Goal: Information Seeking & Learning: Learn about a topic

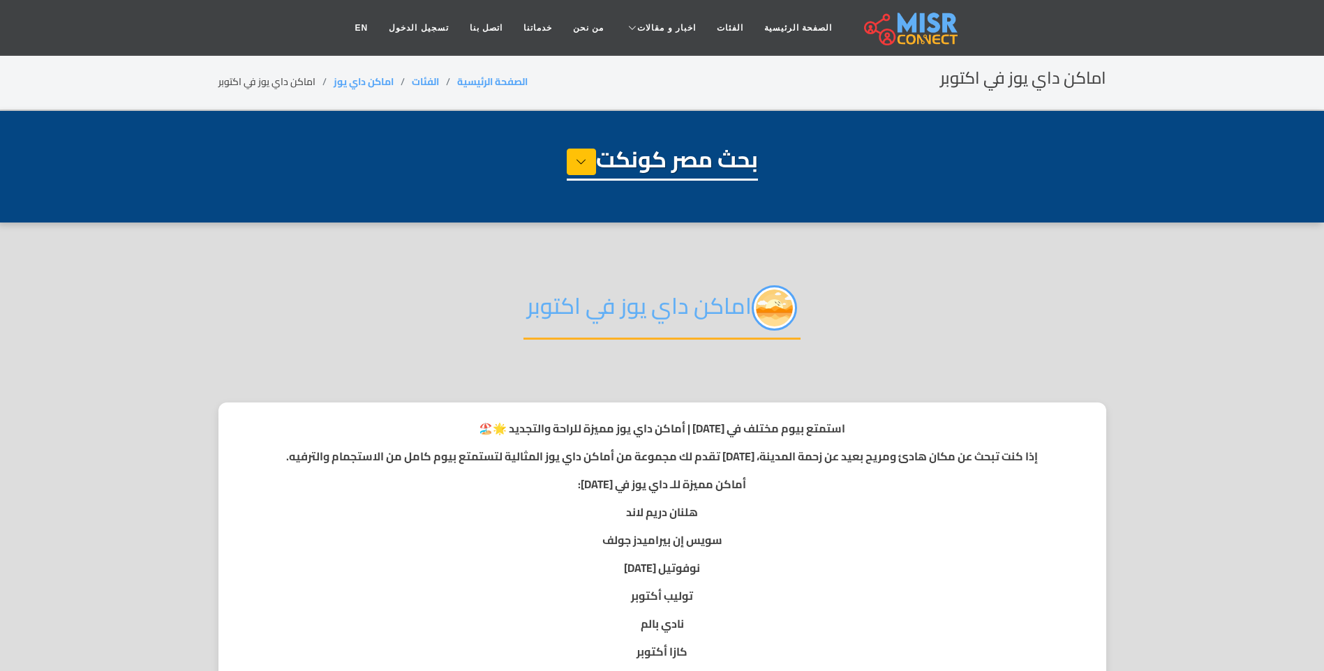
select select "**********"
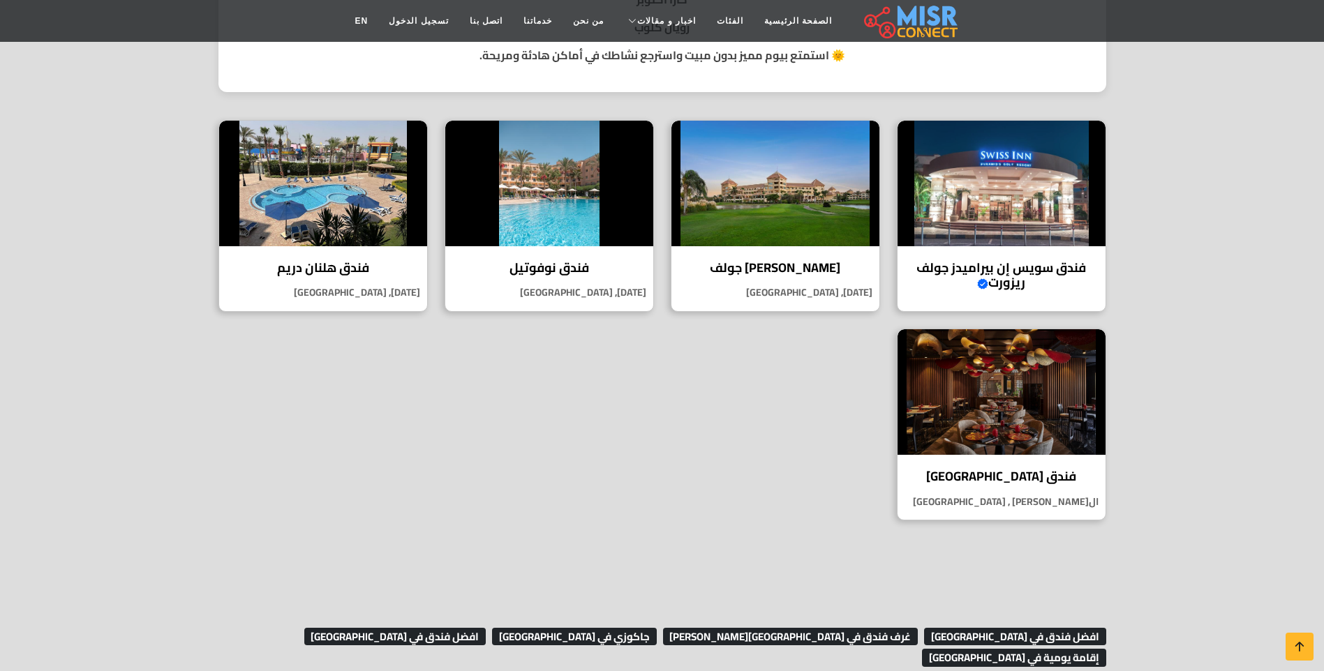
scroll to position [837, 0]
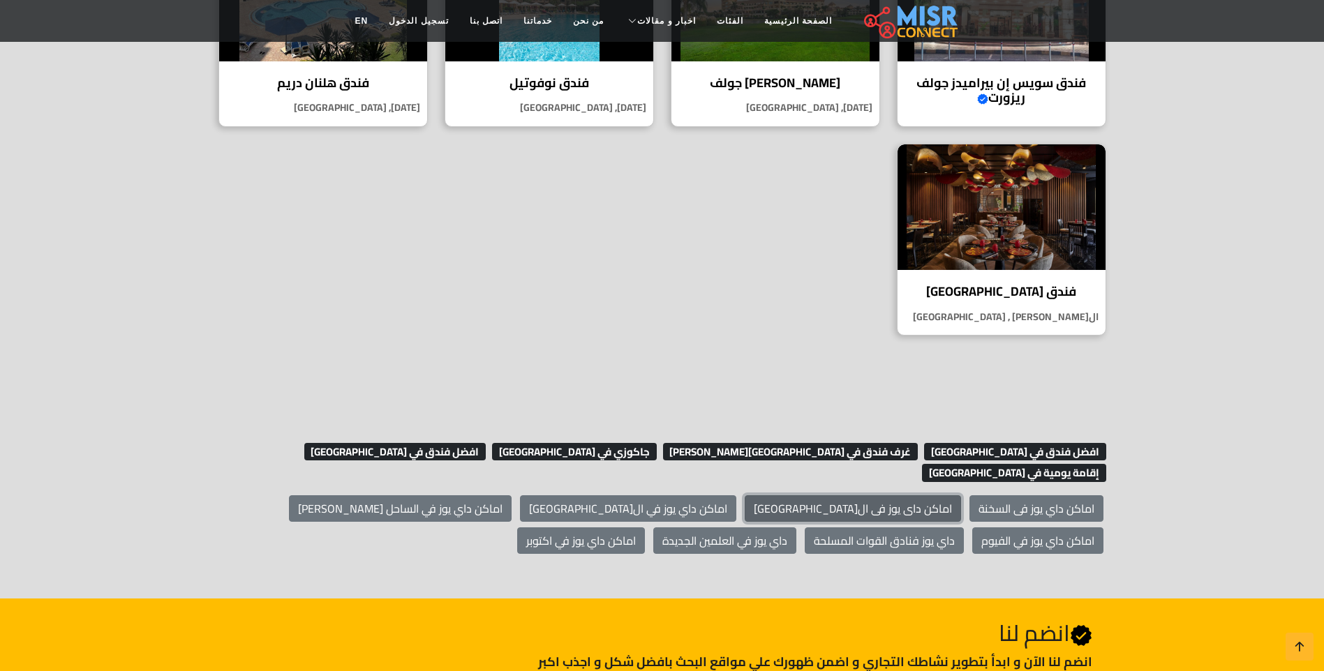
click at [902, 495] on link "اماكن داى يوز فى ال[GEOGRAPHIC_DATA]" at bounding box center [853, 508] width 216 height 27
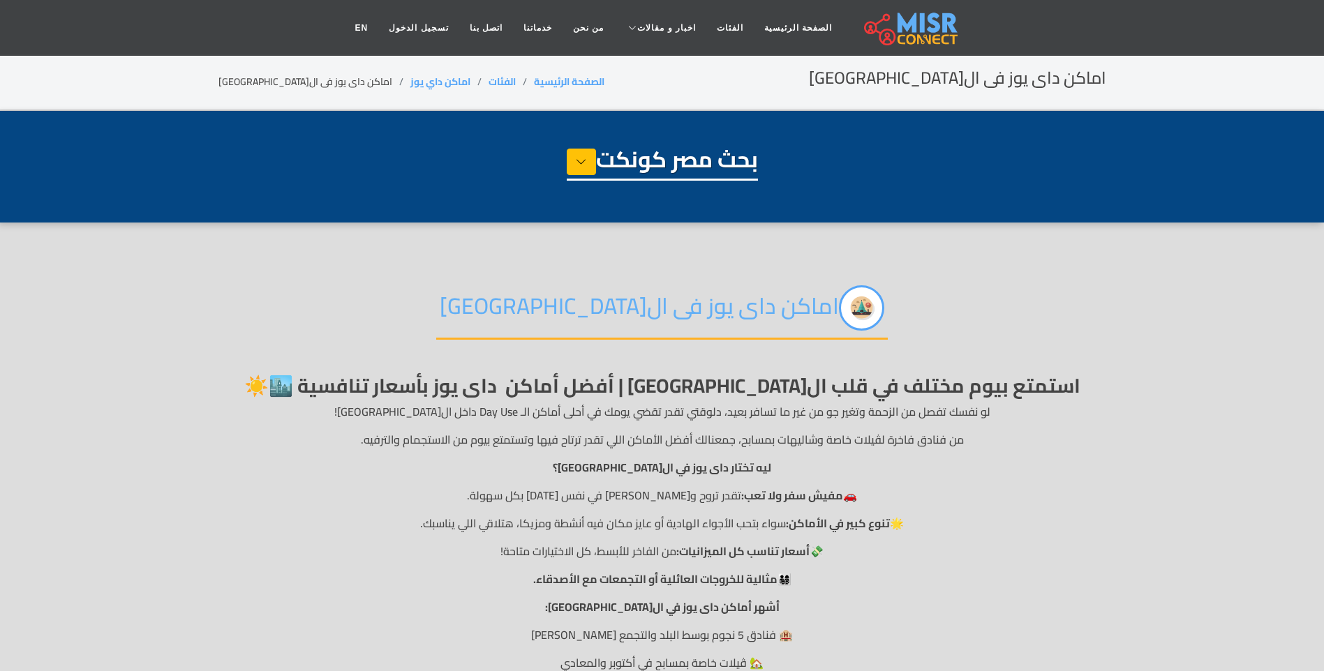
select select "**********"
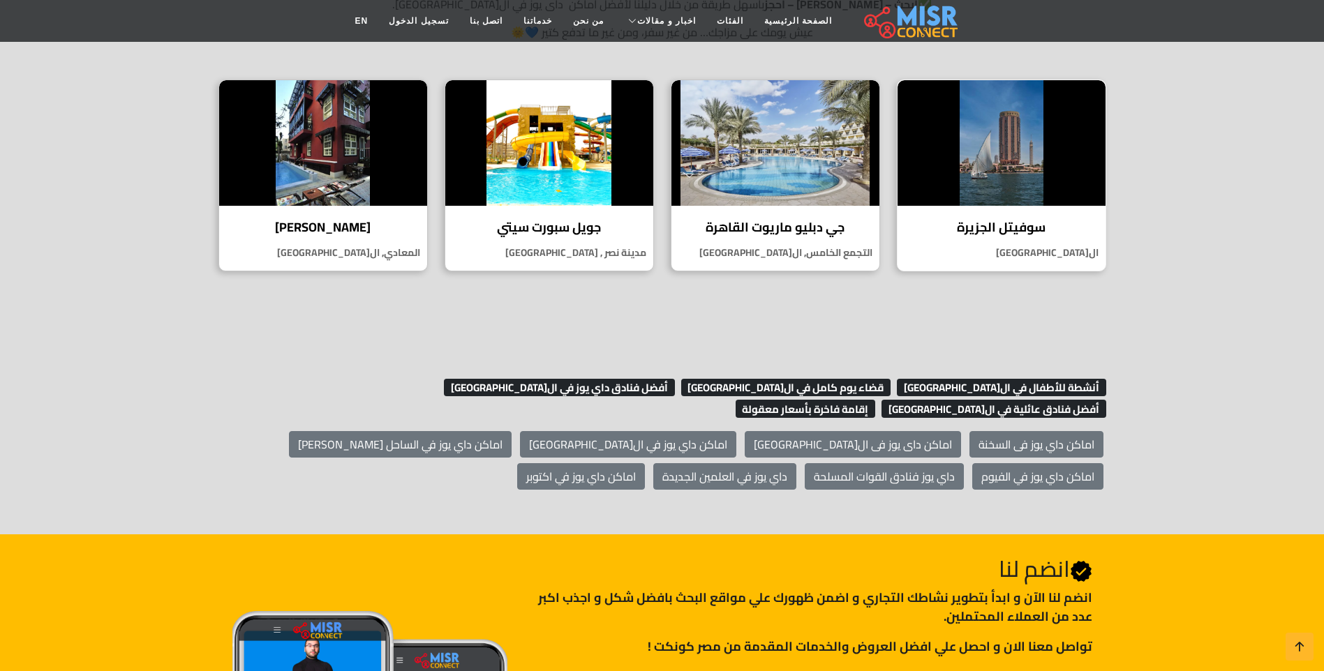
scroll to position [768, 0]
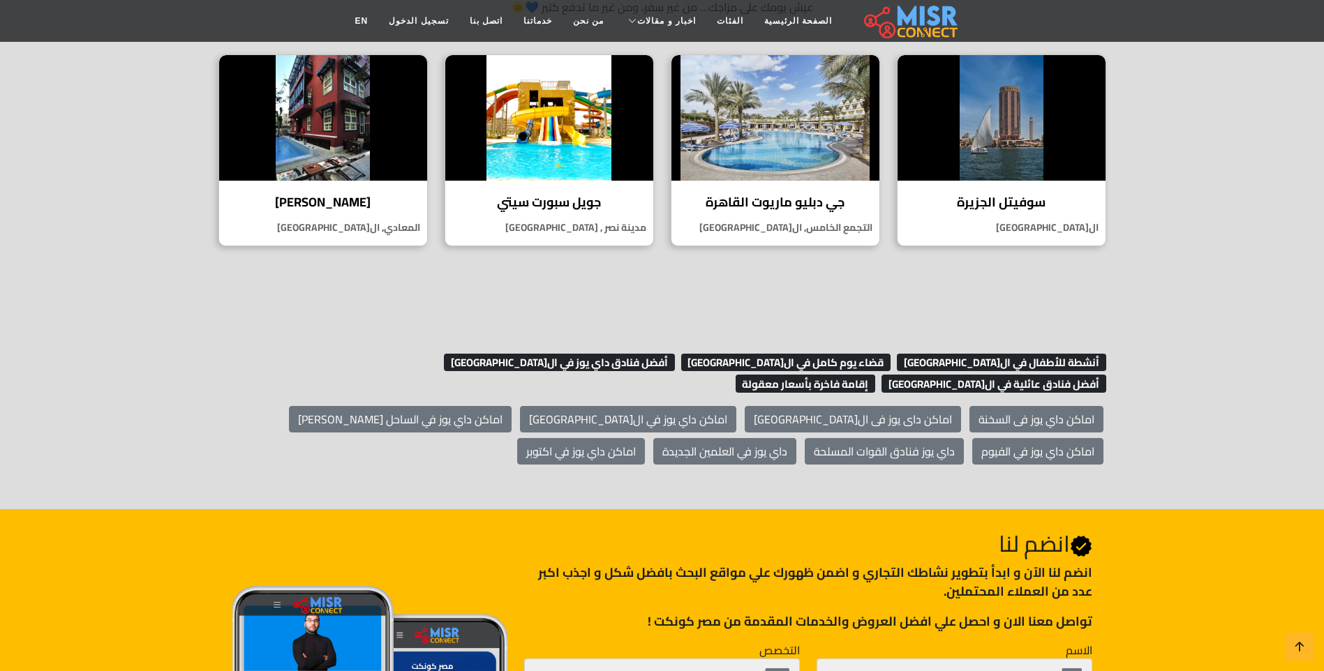
click at [1022, 530] on h2 "Join Us انضم لنا" at bounding box center [807, 543] width 567 height 27
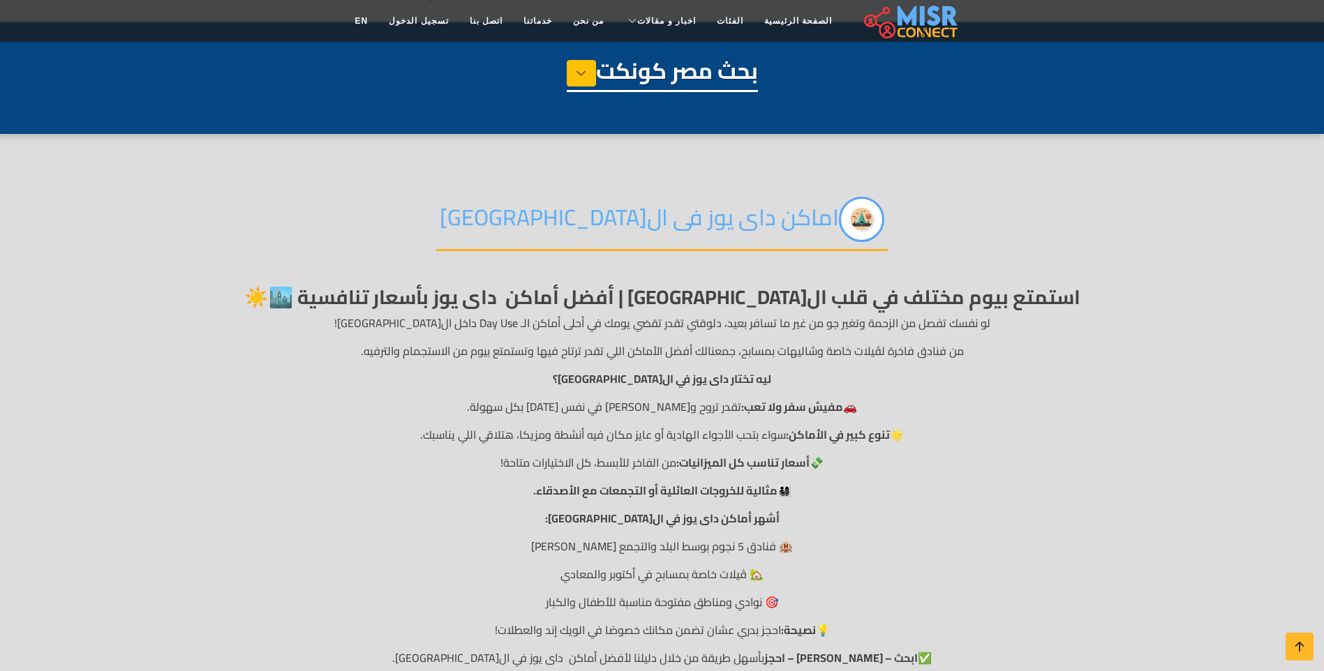
scroll to position [52, 0]
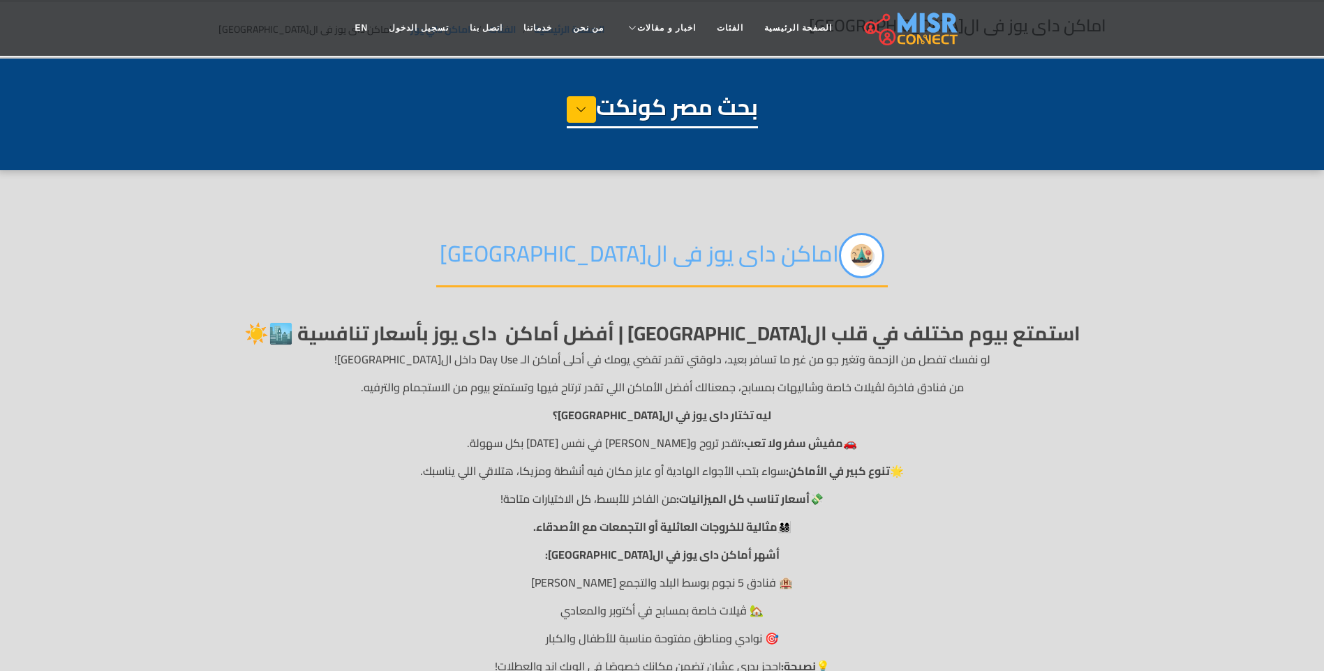
click at [594, 259] on h2 "اماكن داى يوز فى ال[GEOGRAPHIC_DATA]" at bounding box center [661, 260] width 451 height 54
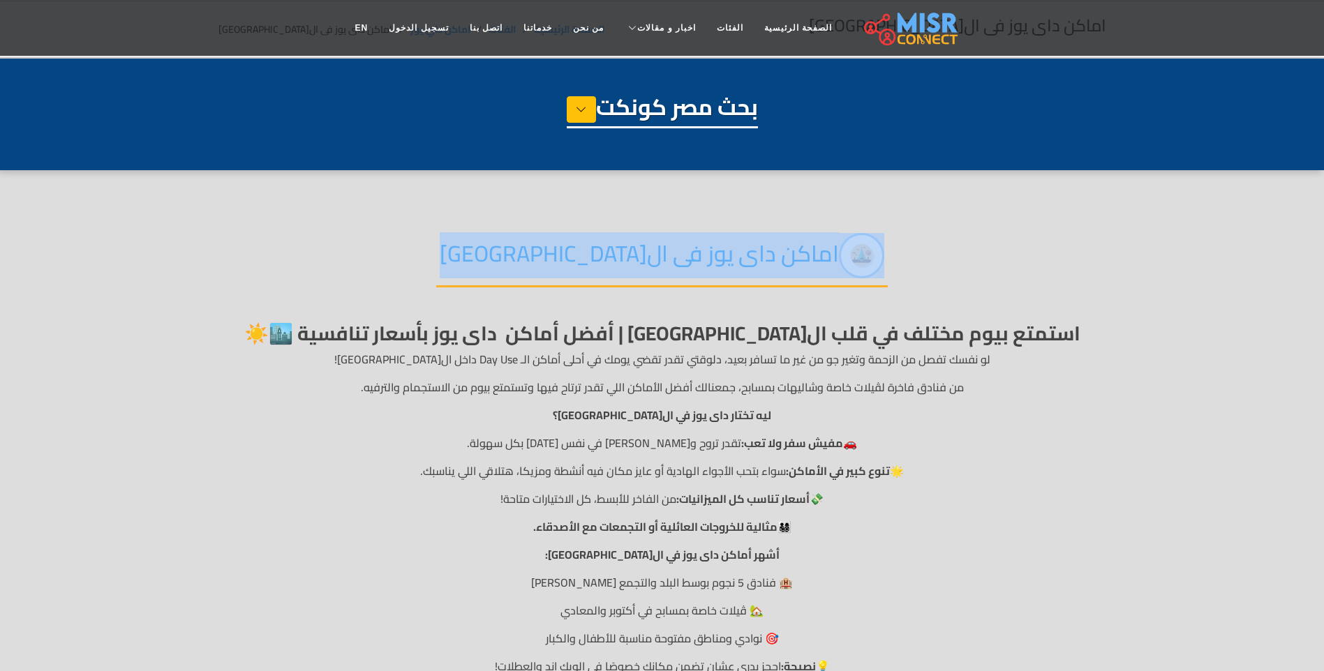
click at [594, 259] on h2 "اماكن داى يوز فى ال[GEOGRAPHIC_DATA]" at bounding box center [661, 260] width 451 height 54
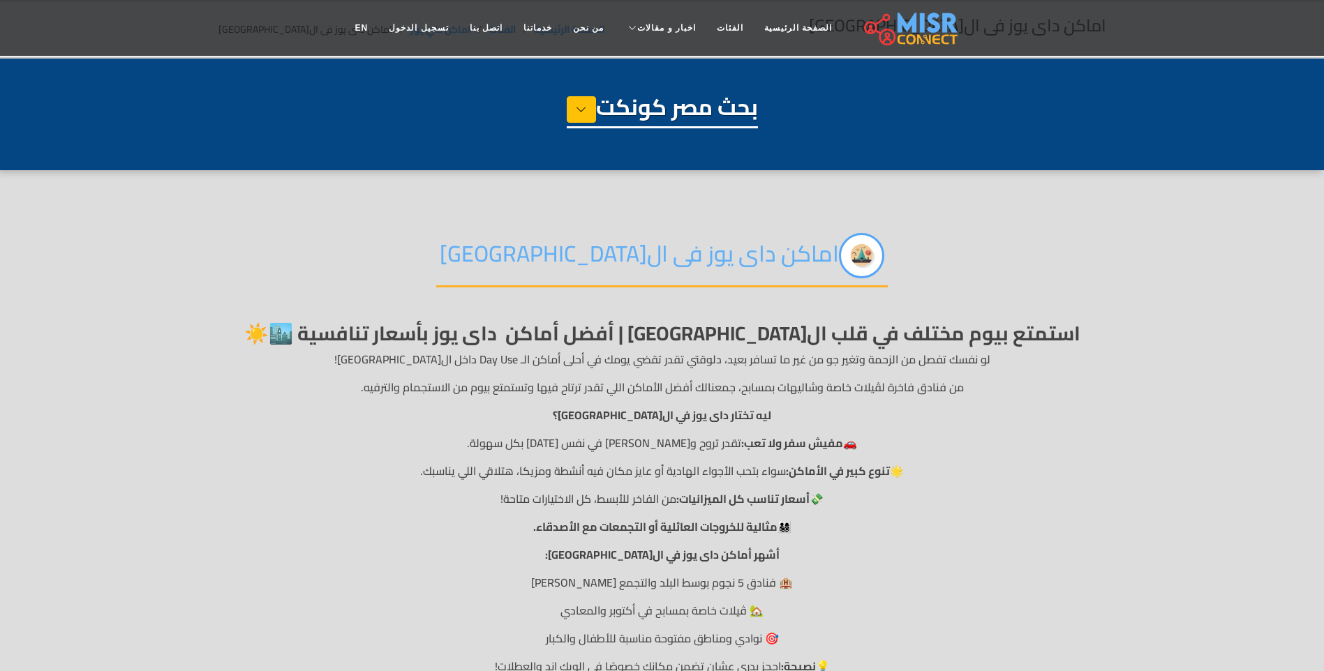
drag, startPoint x: 594, startPoint y: 259, endPoint x: 598, endPoint y: 332, distance: 73.4
click at [598, 332] on strong "استمتع بيوم مختلف في قلب القاهرة | أفضل أماكن داى يوز بأسعار تنافسية 🏙️☀️" at bounding box center [662, 333] width 836 height 36
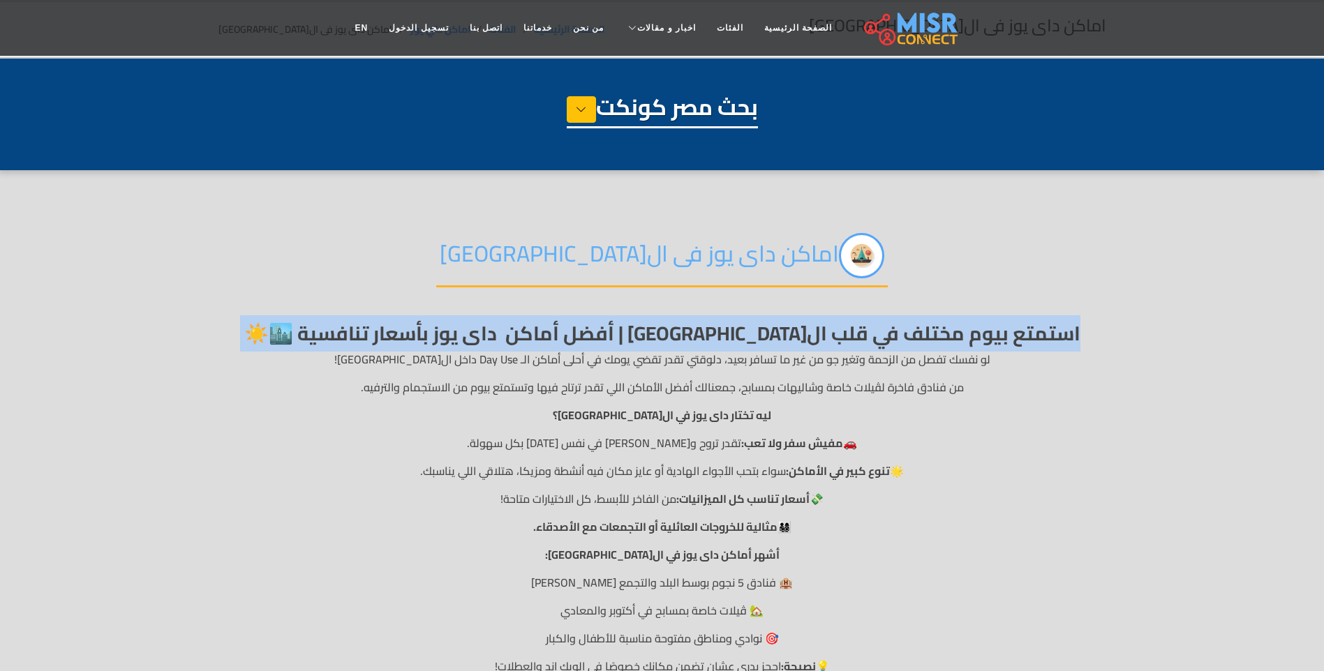
click at [598, 332] on strong "استمتع بيوم مختلف في قلب القاهرة | أفضل أماكن داى يوز بأسعار تنافسية 🏙️☀️" at bounding box center [662, 333] width 836 height 36
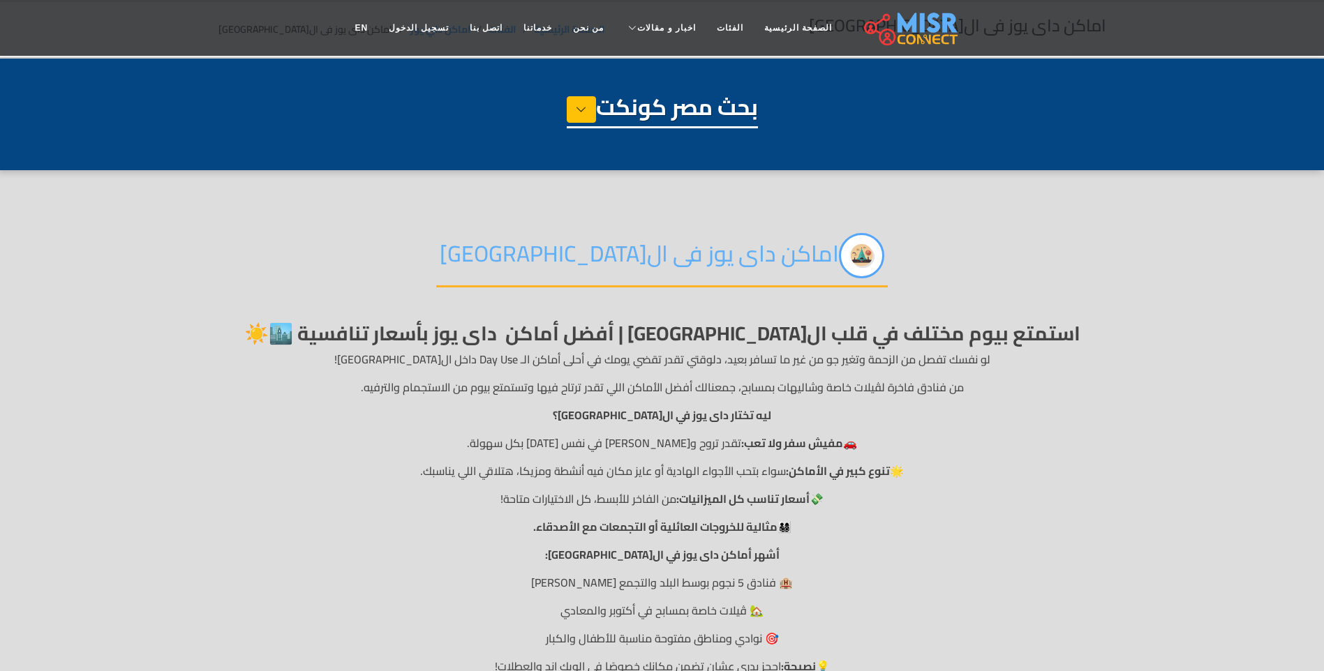
drag, startPoint x: 598, startPoint y: 332, endPoint x: 679, endPoint y: 384, distance: 96.4
click at [679, 384] on p "من فنادق فاخرة لڤيلات خاصة وشاليهات بمسابح، جمعنالك أفضل الأماكن اللي تقدر ترتا…" at bounding box center [662, 387] width 888 height 17
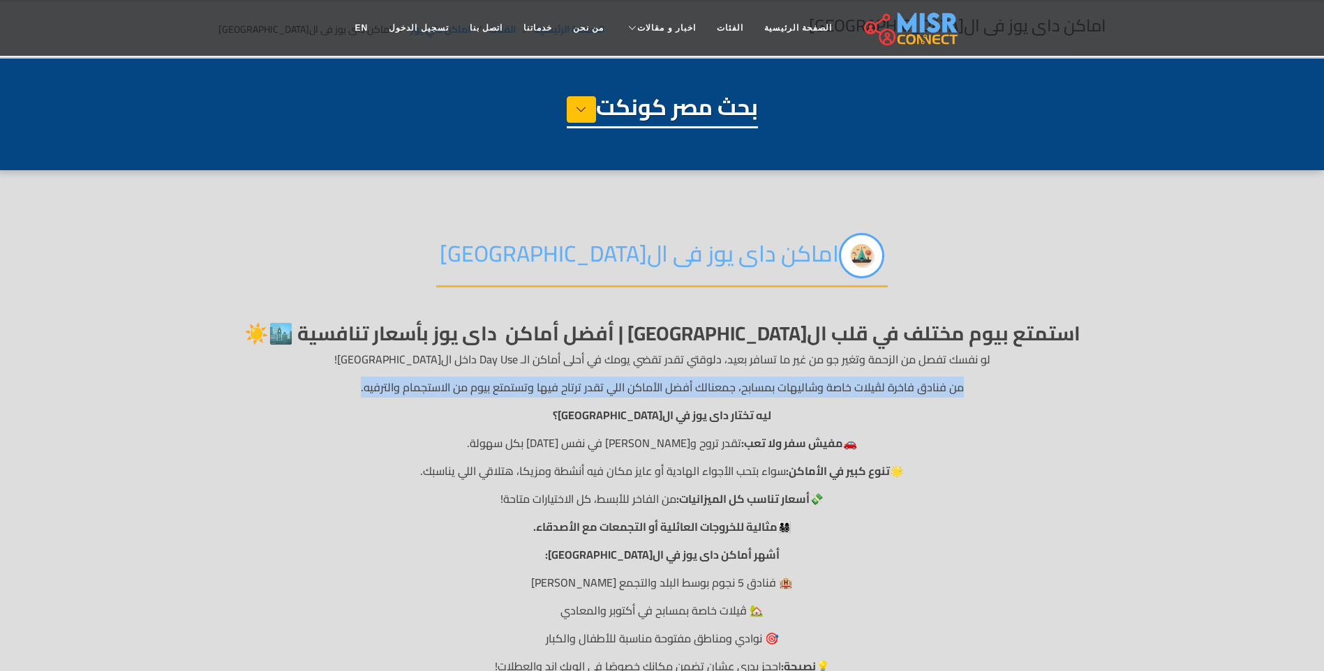
click at [679, 384] on p "من فنادق فاخرة لڤيلات خاصة وشاليهات بمسابح، جمعنالك أفضل الأماكن اللي تقدر ترتا…" at bounding box center [662, 387] width 888 height 17
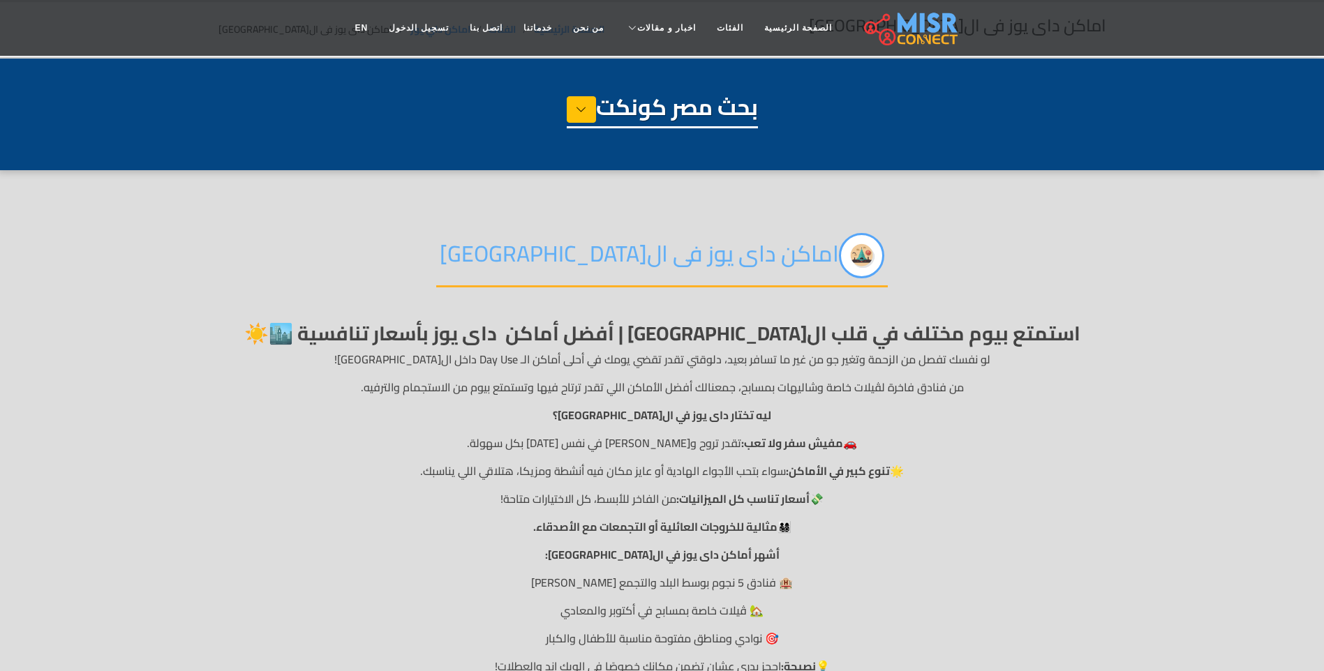
drag, startPoint x: 679, startPoint y: 384, endPoint x: 657, endPoint y: 444, distance: 64.0
click at [657, 444] on p "🚗 مفيش سفر ولا تعب: تقدر تروح وتيجي في نفس اليوم بكل سهولة." at bounding box center [662, 443] width 888 height 17
click at [656, 444] on p "🚗 مفيش سفر ولا تعب: تقدر تروح وتيجي في نفس اليوم بكل سهولة." at bounding box center [662, 443] width 888 height 17
drag, startPoint x: 656, startPoint y: 444, endPoint x: 654, endPoint y: 462, distance: 17.6
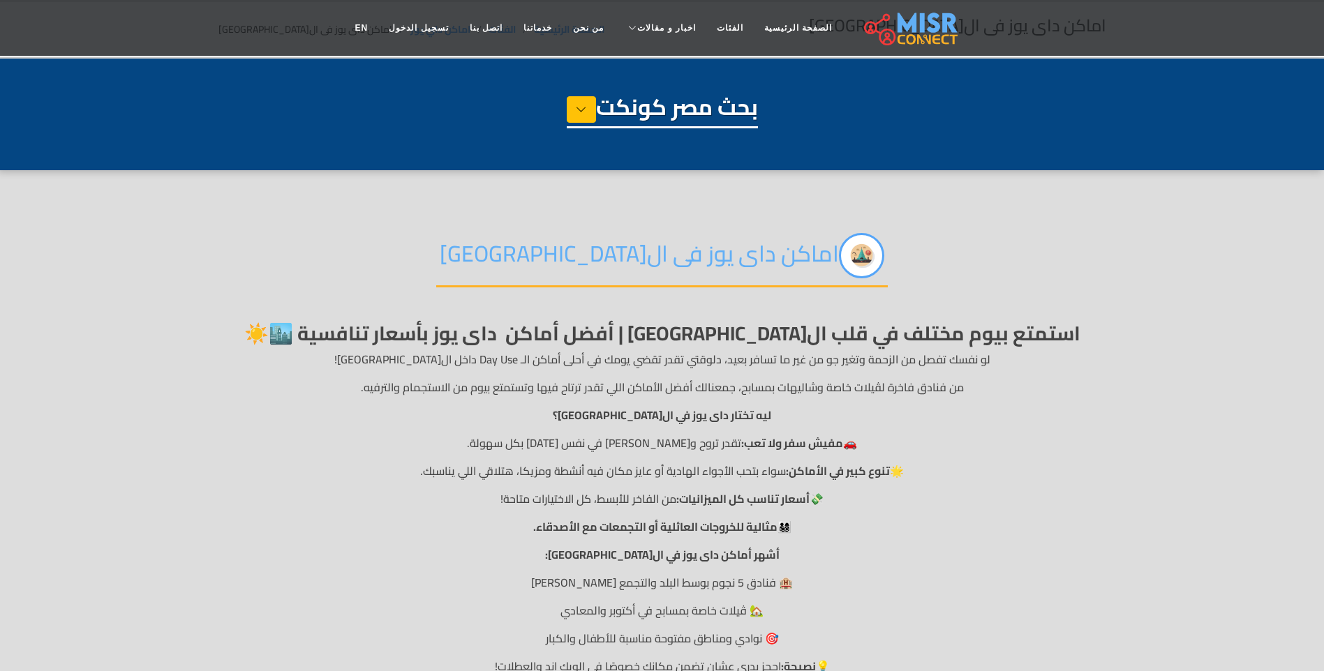
click at [654, 463] on p "🌟 تنوع كبير في الأماكن: سواء بتحب الأجواء الهادية أو عايز مكان فيه أنشطة ومزيكا…" at bounding box center [662, 471] width 888 height 17
click at [651, 467] on p "🌟 تنوع كبير في الأماكن: سواء بتحب الأجواء الهادية أو عايز مكان فيه أنشطة ومزيكا…" at bounding box center [662, 471] width 888 height 17
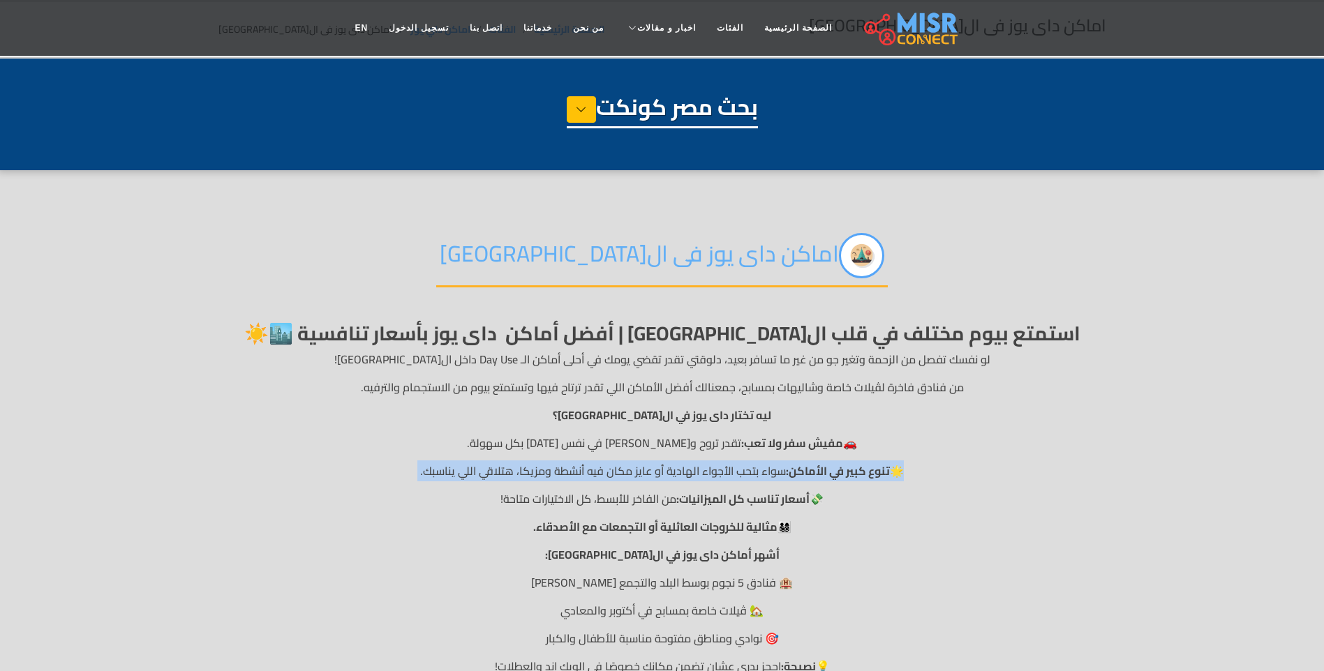
click at [651, 467] on p "🌟 تنوع كبير في الأماكن: سواء بتحب الأجواء الهادية أو عايز مكان فيه أنشطة ومزيكا…" at bounding box center [662, 471] width 888 height 17
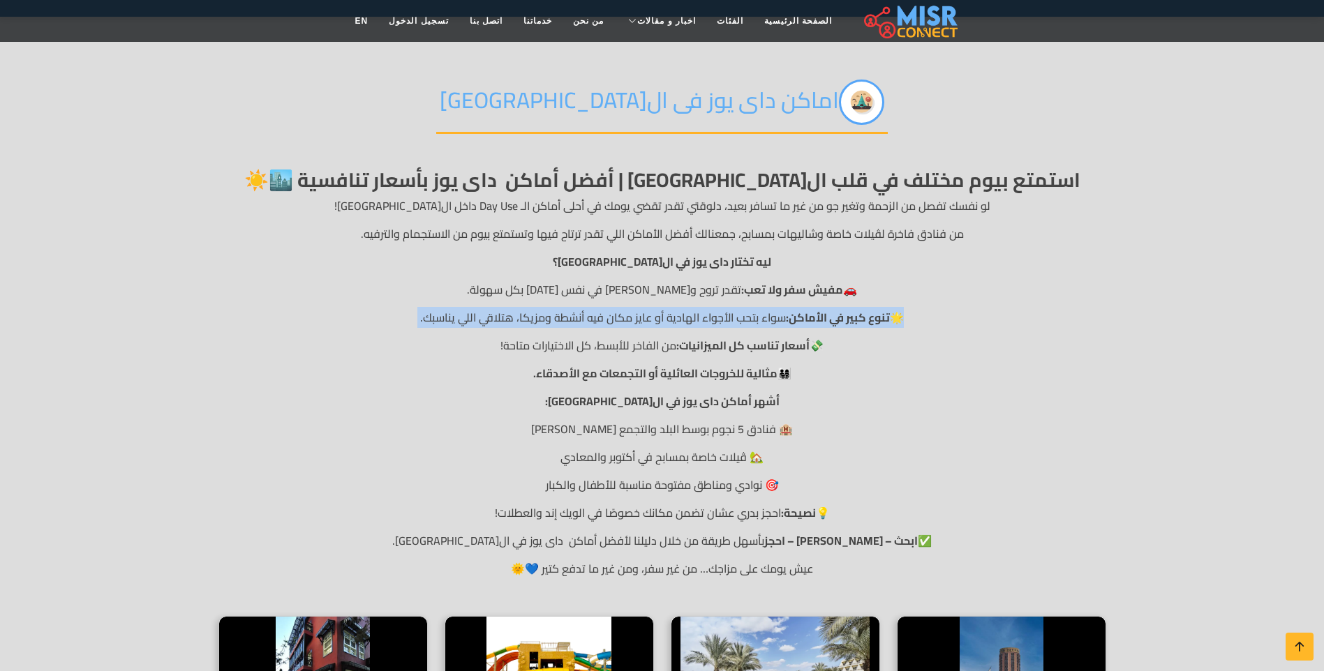
scroll to position [262, 0]
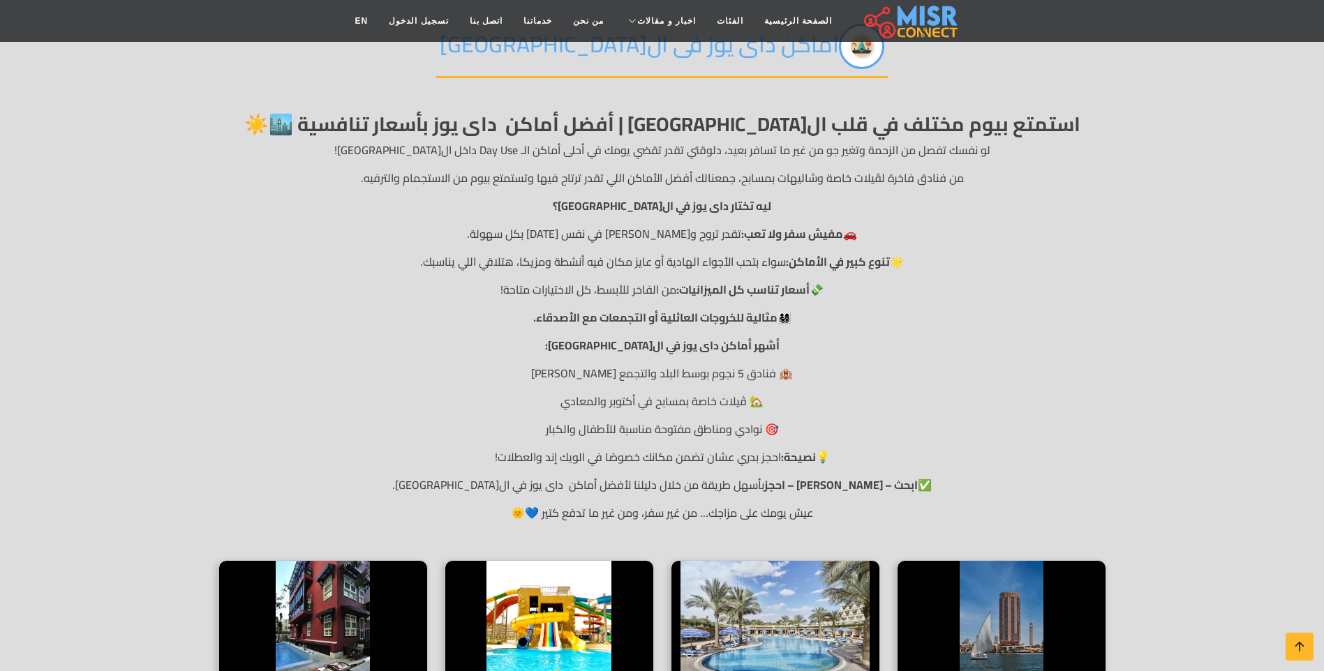
click at [698, 350] on strong "أشهر أماكن داى يوز في القاهرة:" at bounding box center [662, 345] width 234 height 21
drag, startPoint x: 698, startPoint y: 350, endPoint x: 673, endPoint y: 376, distance: 37.0
click at [673, 376] on p "🏨 فنادق 5 نجوم بوسط البلد والتجمع والشيخ زايد" at bounding box center [662, 373] width 888 height 17
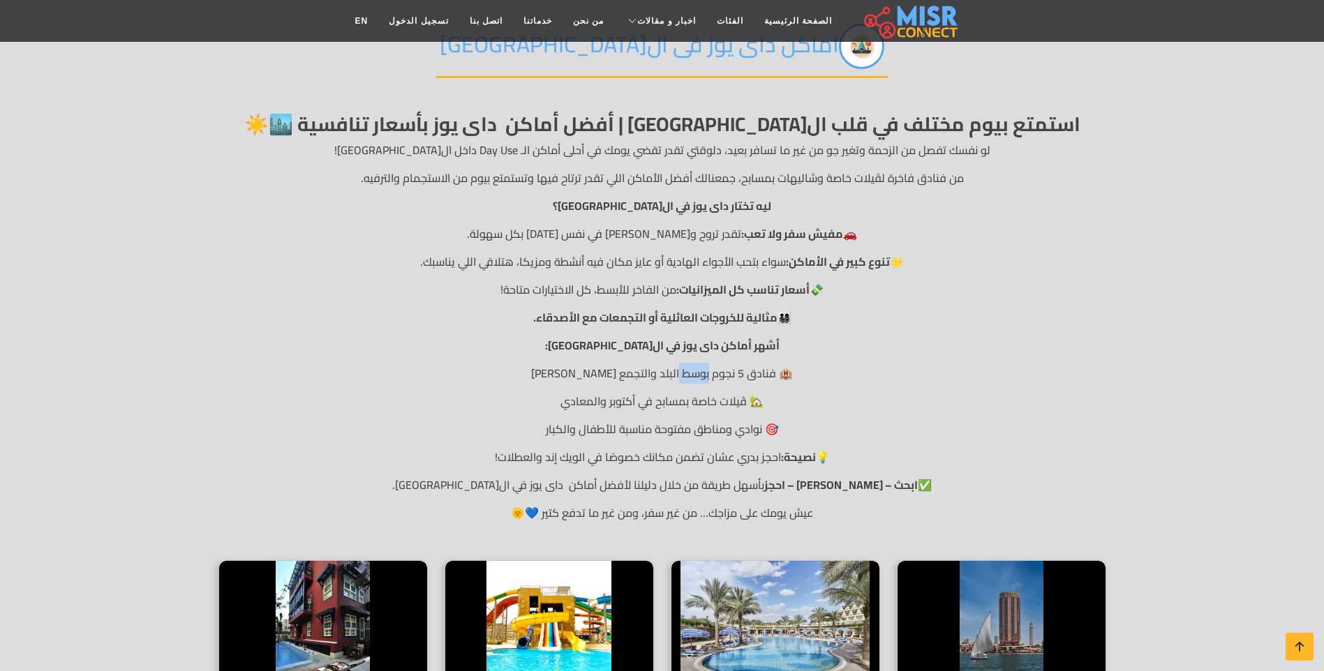
click at [673, 376] on p "🏨 فنادق 5 نجوم بوسط البلد والتجمع والشيخ زايد" at bounding box center [662, 373] width 888 height 17
